Goal: Task Accomplishment & Management: Use online tool/utility

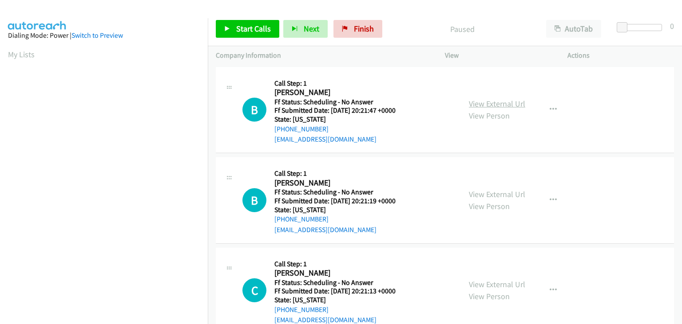
click at [489, 103] on link "View External Url" at bounding box center [497, 104] width 56 height 10
click at [488, 190] on link "View External Url" at bounding box center [497, 194] width 56 height 10
click at [504, 289] on div "View External Url View Person" at bounding box center [497, 290] width 56 height 24
click at [503, 284] on link "View External Url" at bounding box center [497, 284] width 56 height 10
click at [232, 28] on link "Start Calls" at bounding box center [247, 29] width 63 height 18
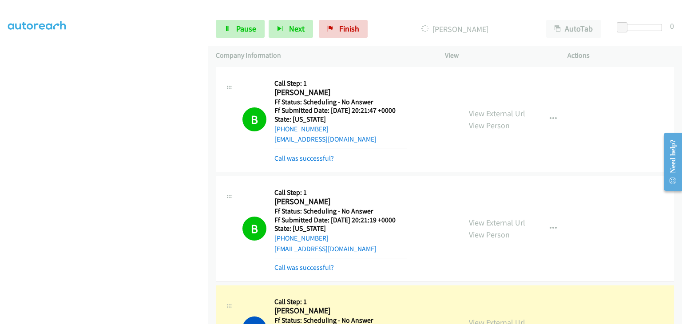
drag, startPoint x: 312, startPoint y: 155, endPoint x: 372, endPoint y: 162, distance: 60.7
click at [312, 155] on link "Call was successful?" at bounding box center [303, 158] width 59 height 8
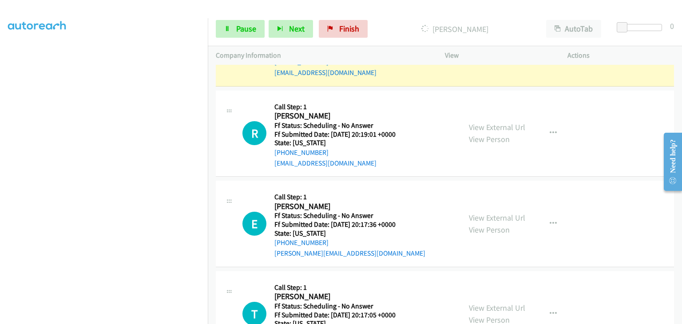
scroll to position [222, 0]
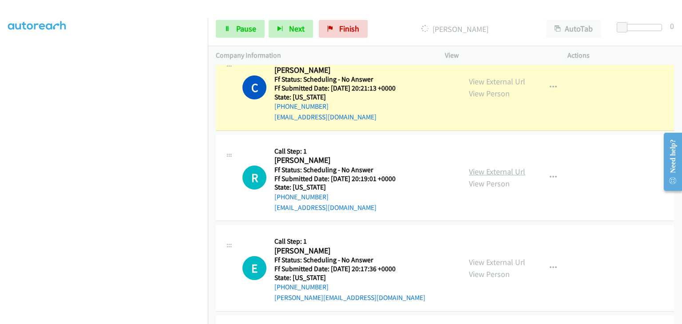
click at [511, 172] on link "View External Url" at bounding box center [497, 171] width 56 height 10
click at [495, 257] on link "View External Url" at bounding box center [497, 262] width 56 height 10
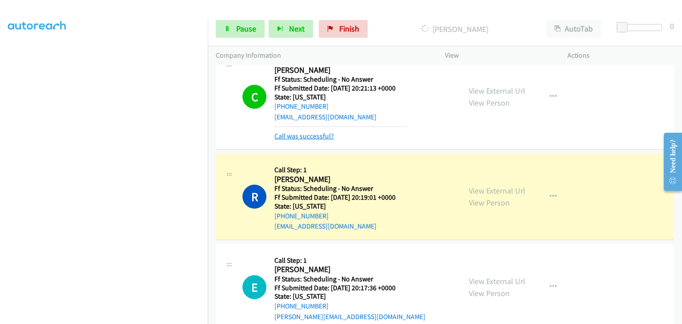
click at [311, 135] on link "Call was successful?" at bounding box center [303, 136] width 59 height 8
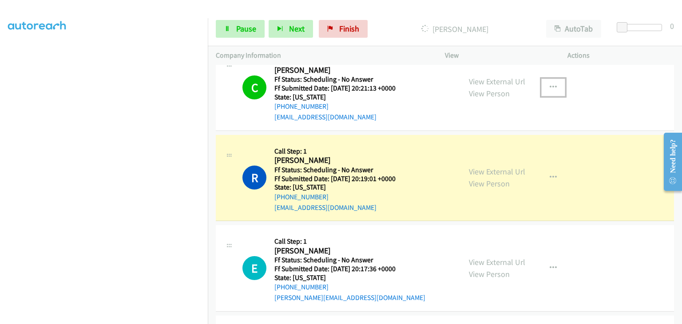
click at [550, 87] on icon "button" at bounding box center [553, 87] width 7 height 7
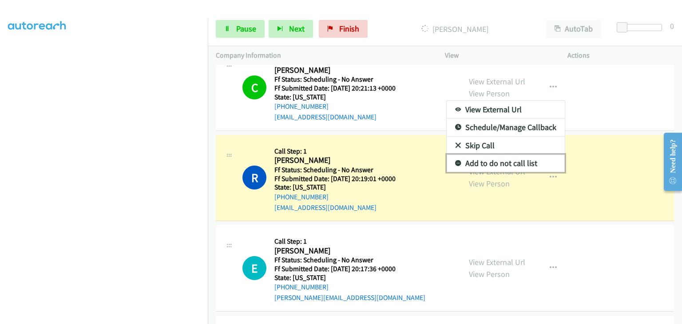
click at [514, 159] on link "Add to do not call list" at bounding box center [506, 164] width 118 height 18
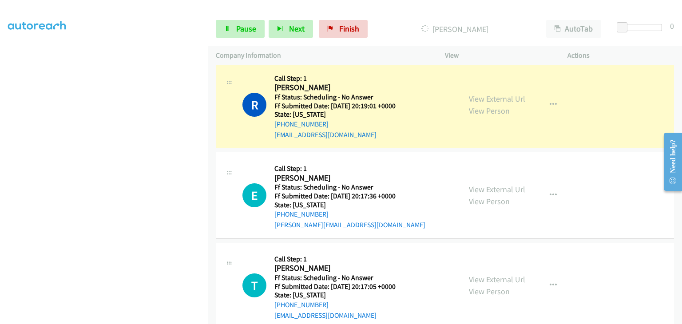
scroll to position [311, 0]
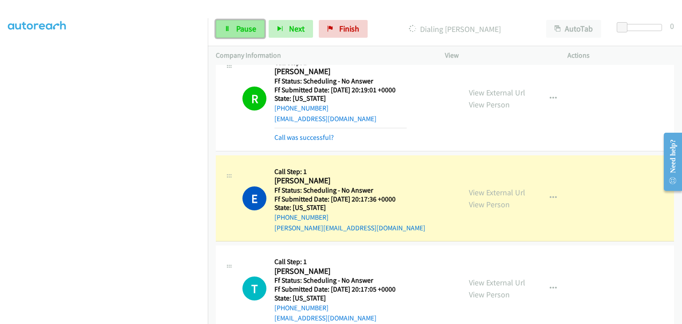
click at [256, 34] on link "Pause" at bounding box center [240, 29] width 49 height 18
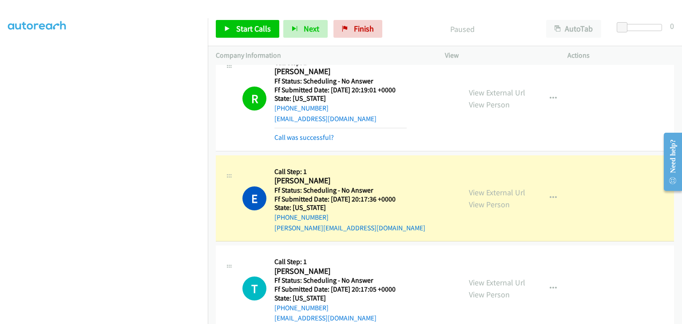
scroll to position [174, 0]
drag, startPoint x: 370, startPoint y: 27, endPoint x: 409, endPoint y: 54, distance: 46.9
click at [370, 27] on span "Finish" at bounding box center [364, 29] width 20 height 10
